Goal: Task Accomplishment & Management: Use online tool/utility

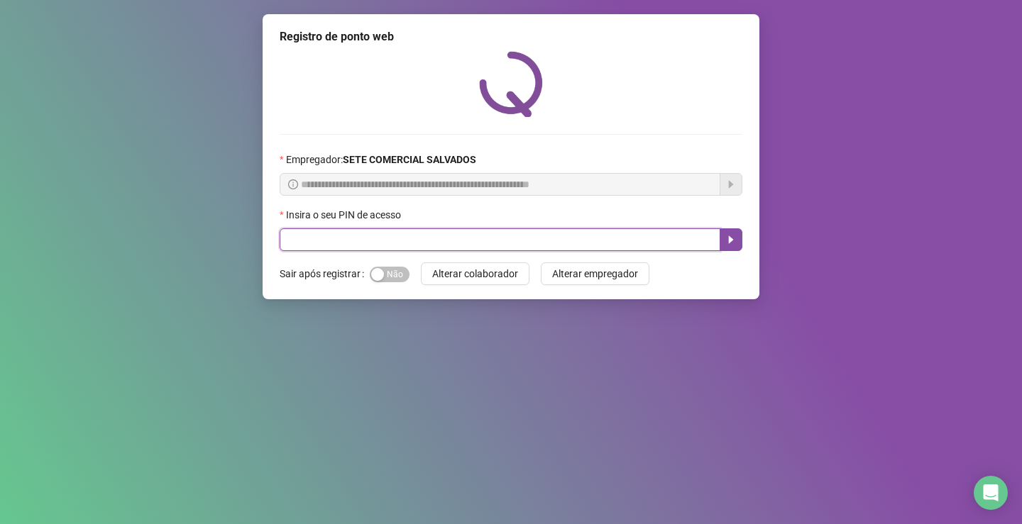
click at [312, 238] on input "text" at bounding box center [500, 240] width 441 height 23
type input "*****"
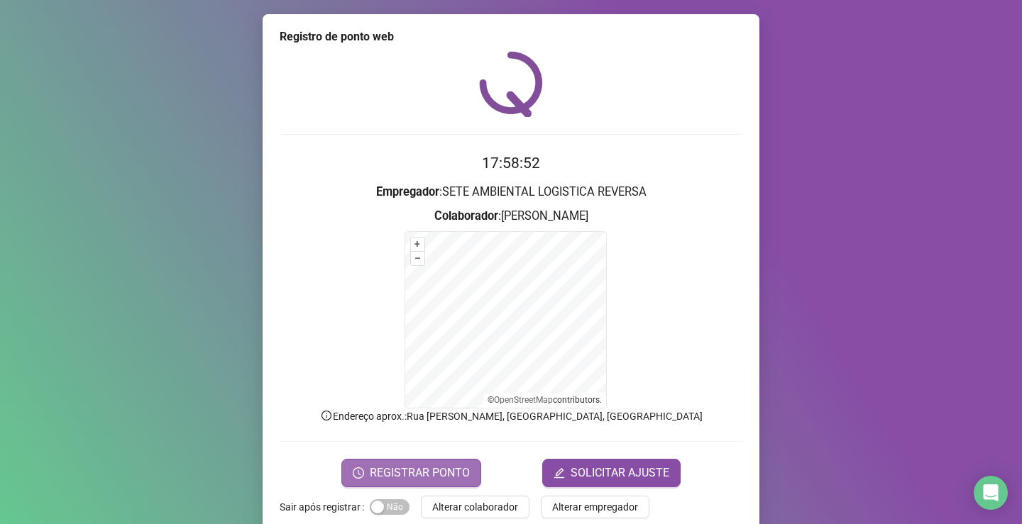
click at [432, 469] on span "REGISTRAR PONTO" at bounding box center [420, 473] width 100 height 17
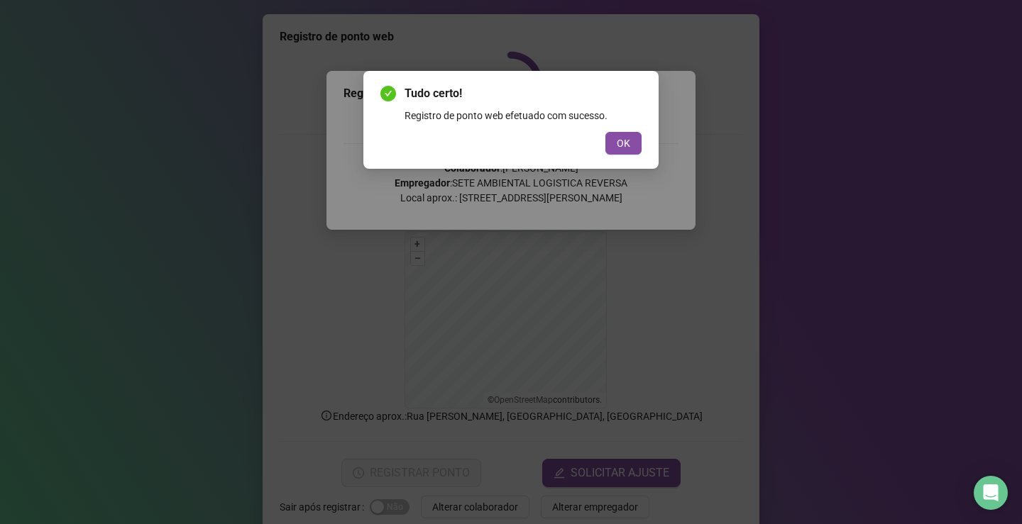
click at [649, 249] on div "Tudo certo! Registro de ponto web efetuado com sucesso. OK" at bounding box center [511, 262] width 1022 height 524
click at [629, 145] on span "OK" at bounding box center [623, 144] width 13 height 16
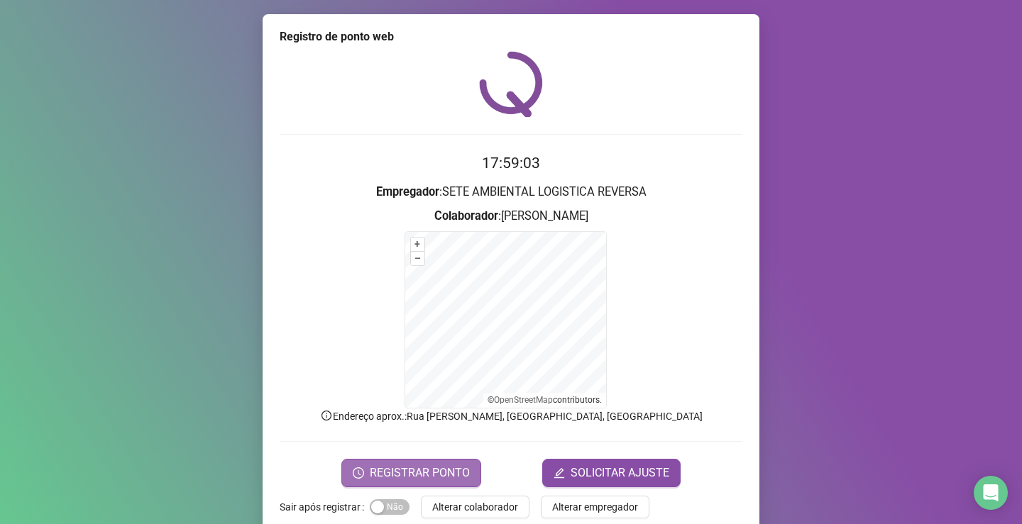
click at [452, 479] on span "REGISTRAR PONTO" at bounding box center [420, 473] width 100 height 17
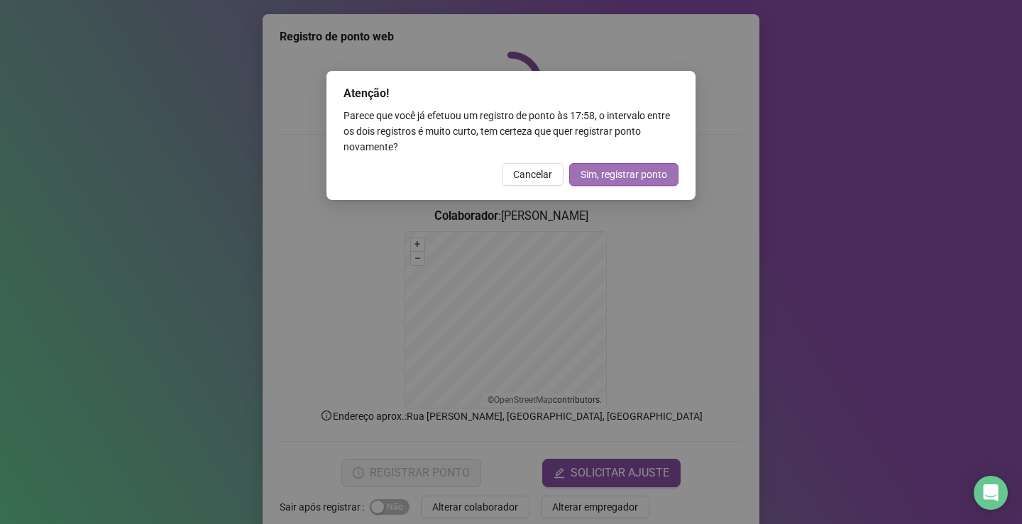
click at [643, 177] on span "Sim, registrar ponto" at bounding box center [624, 175] width 87 height 16
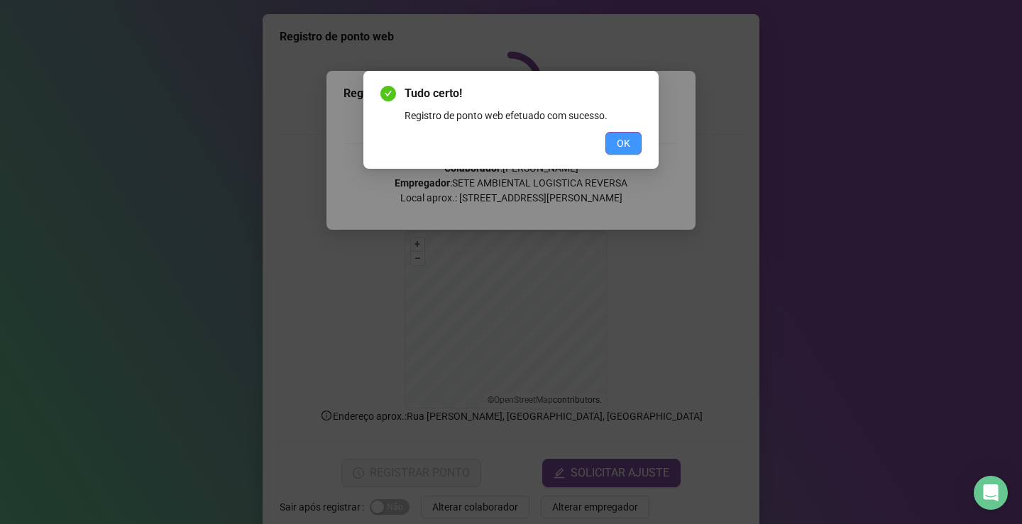
click at [636, 146] on button "OK" at bounding box center [623, 143] width 36 height 23
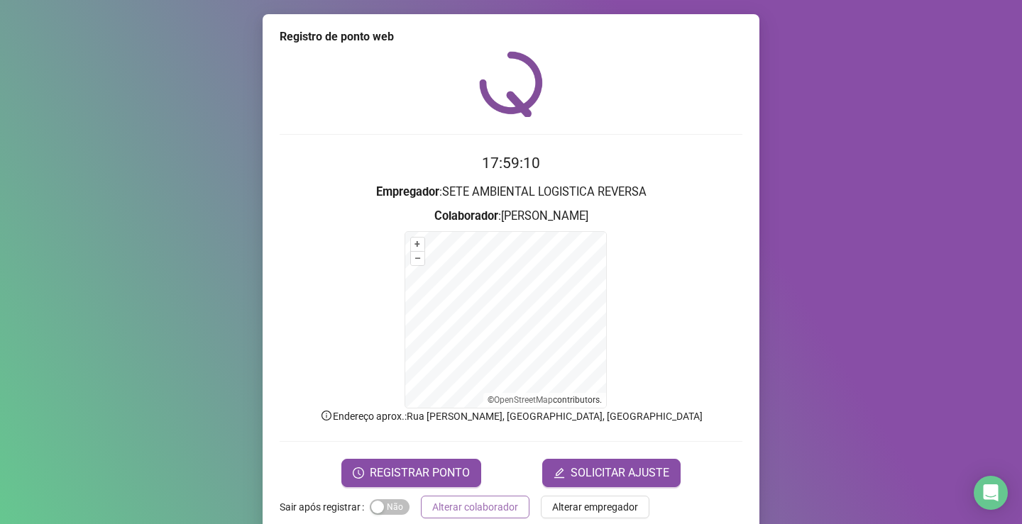
click at [464, 513] on span "Alterar colaborador" at bounding box center [475, 508] width 86 height 16
